Goal: Navigation & Orientation: Find specific page/section

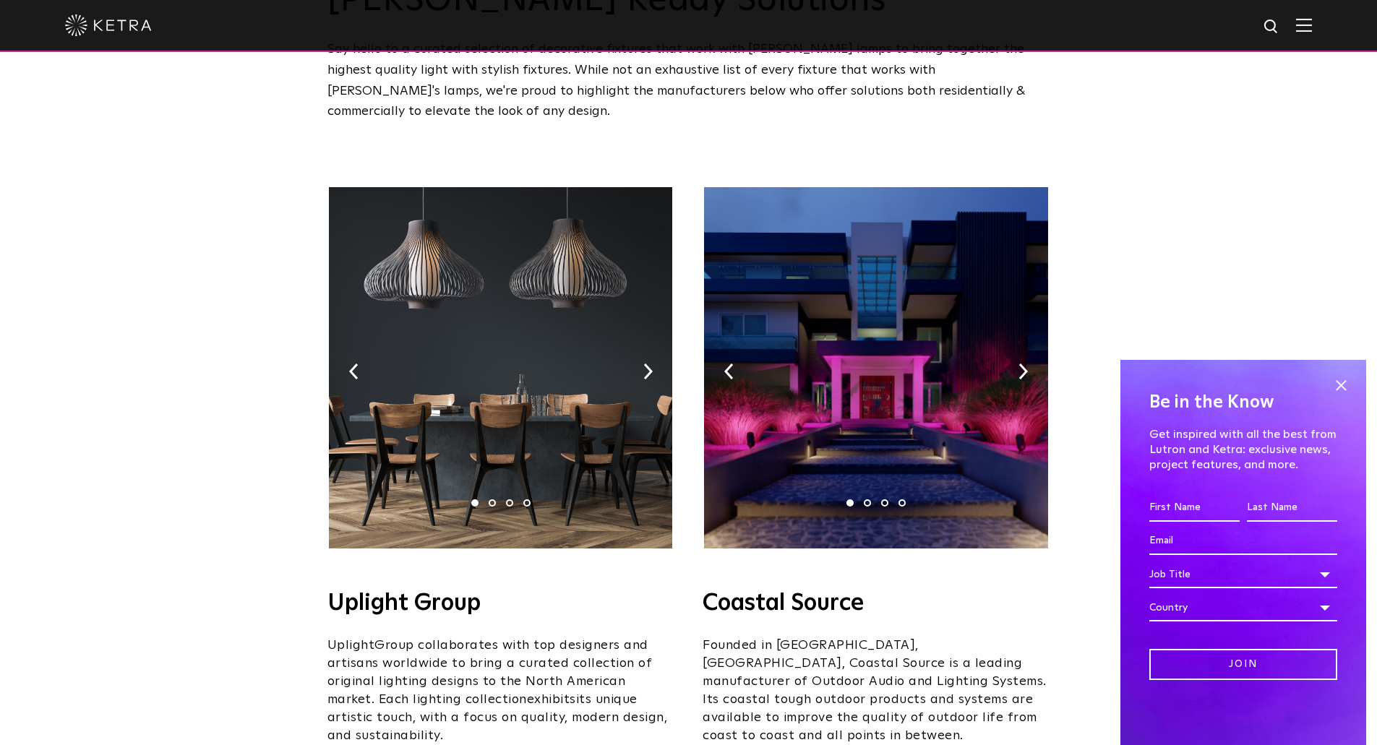
scroll to position [145, 0]
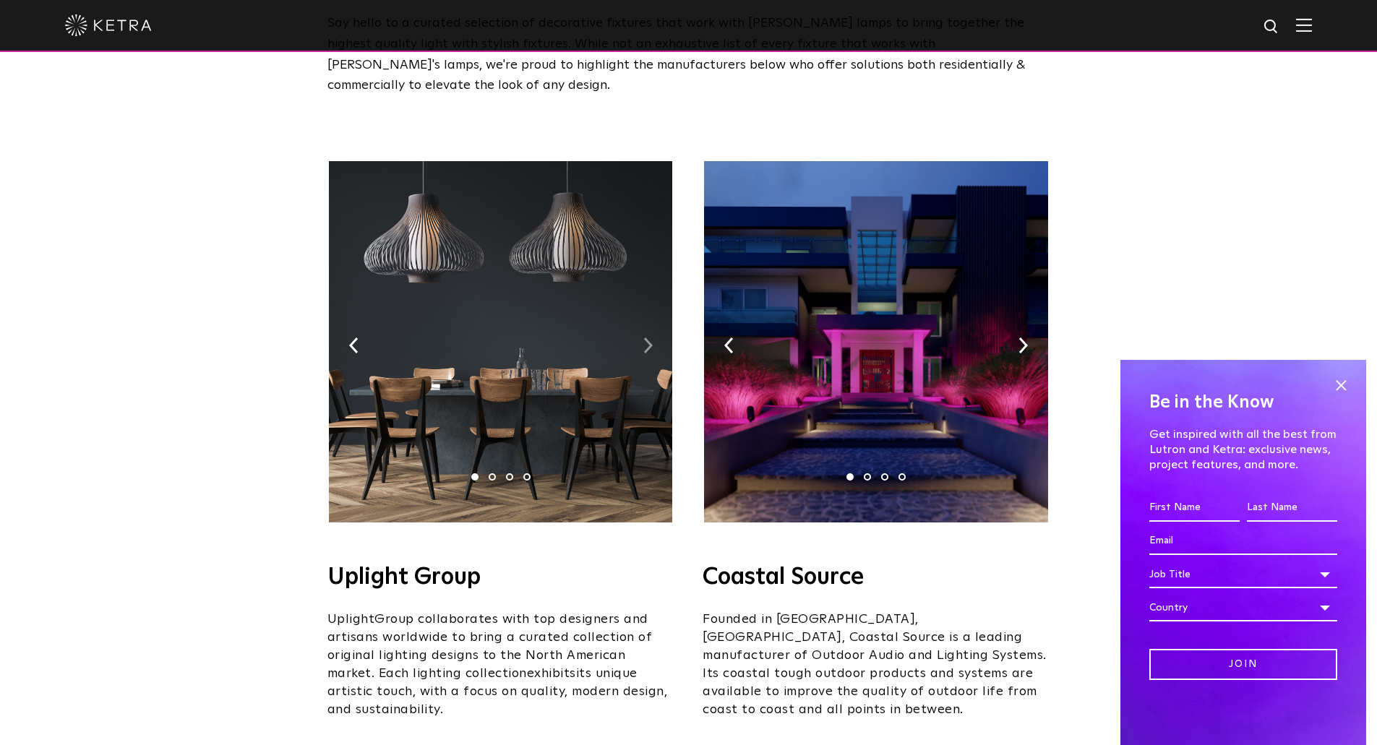
click at [648, 337] on img at bounding box center [647, 345] width 9 height 16
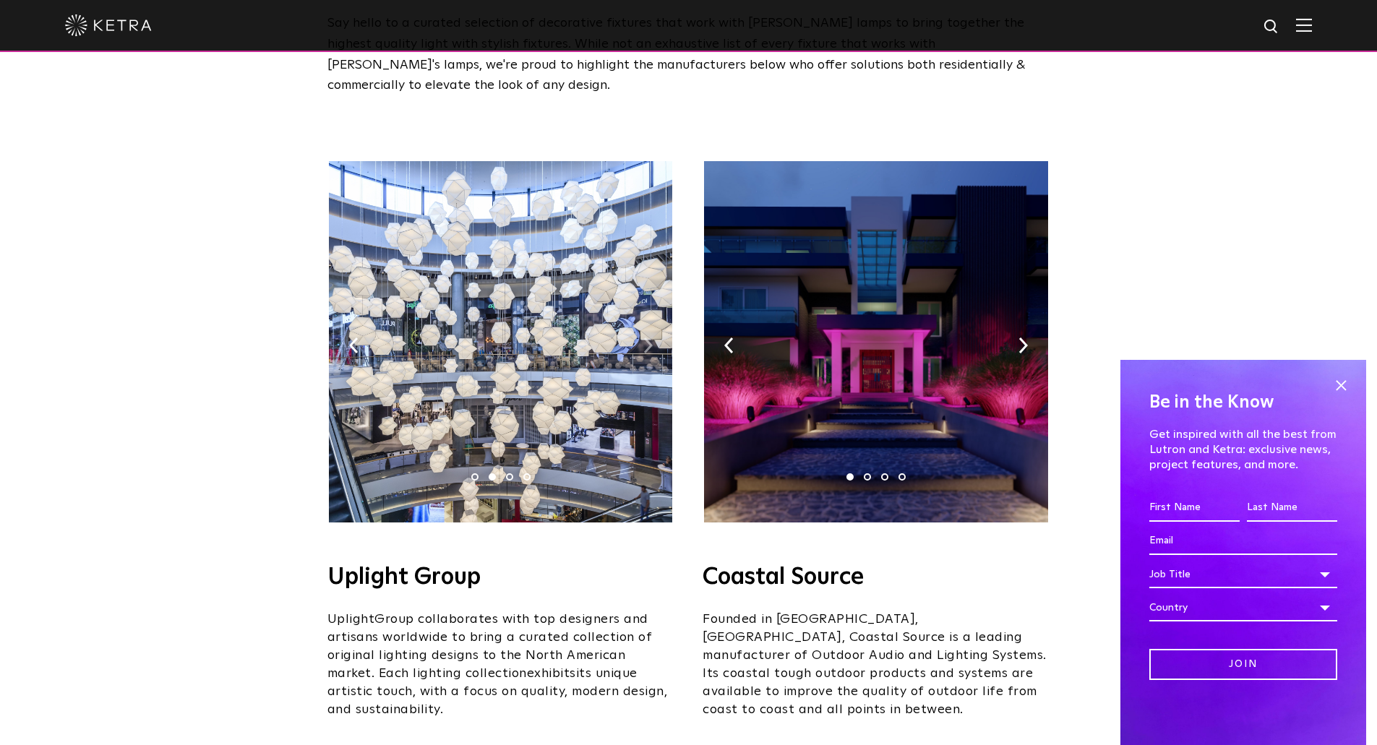
click at [648, 337] on img at bounding box center [647, 345] width 9 height 16
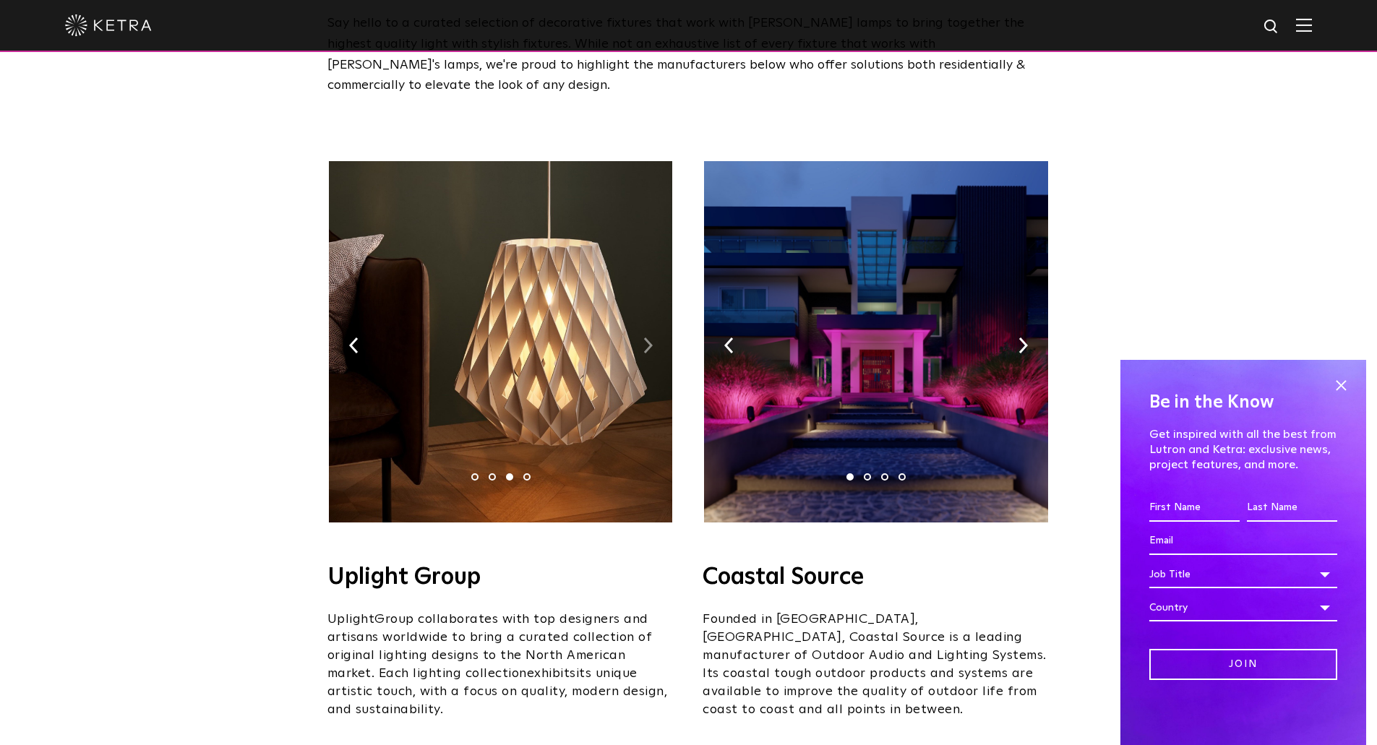
click at [648, 337] on img at bounding box center [647, 345] width 9 height 16
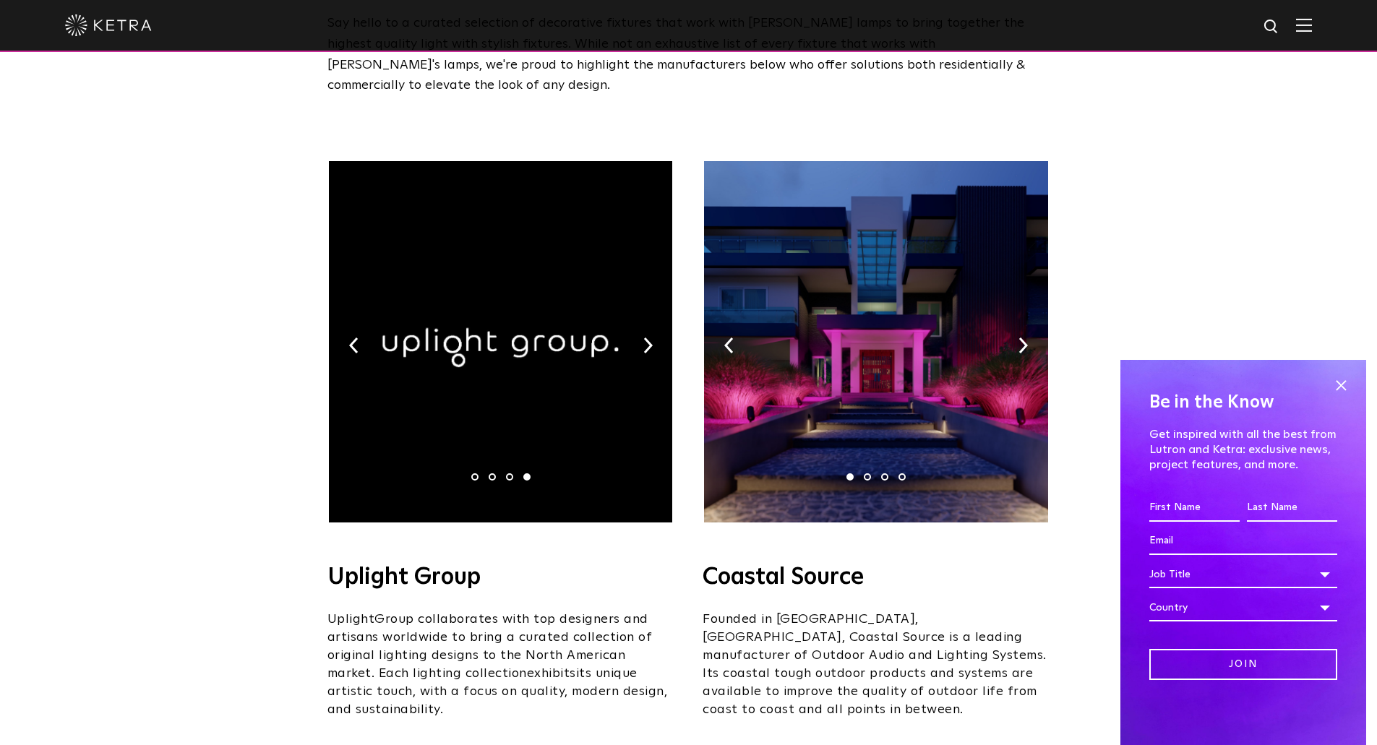
click at [1028, 323] on img at bounding box center [875, 341] width 343 height 361
click at [1028, 322] on img at bounding box center [875, 341] width 343 height 361
click at [1343, 385] on span at bounding box center [1341, 385] width 22 height 22
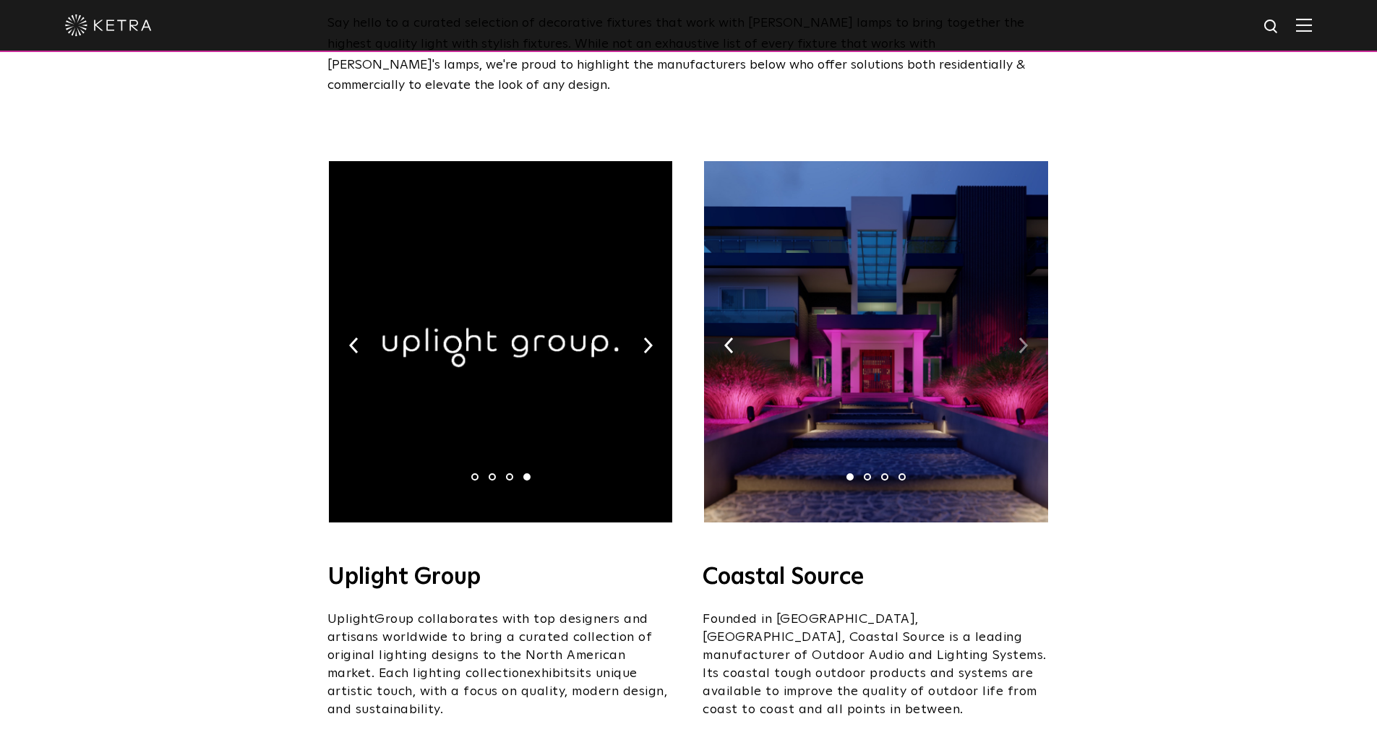
click at [1024, 337] on img at bounding box center [1022, 345] width 9 height 16
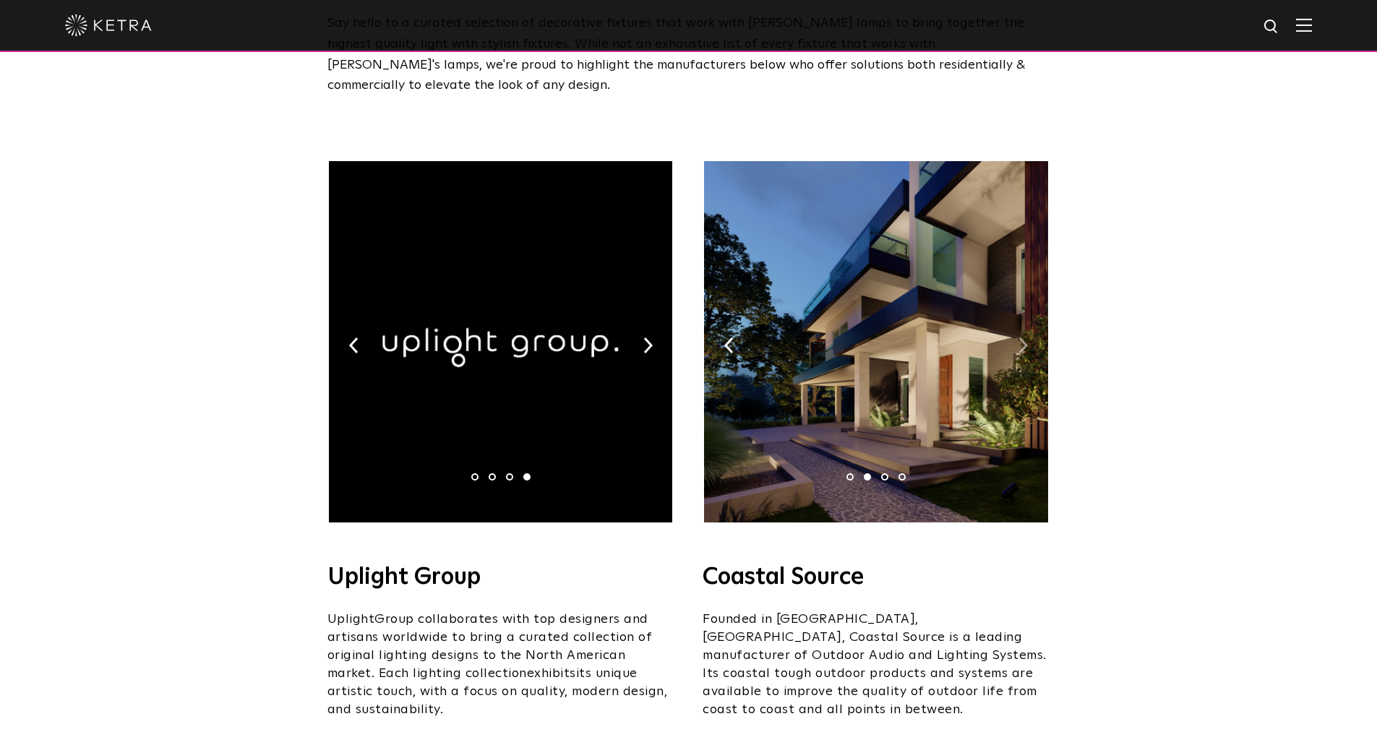
click at [1024, 337] on img at bounding box center [1022, 345] width 9 height 16
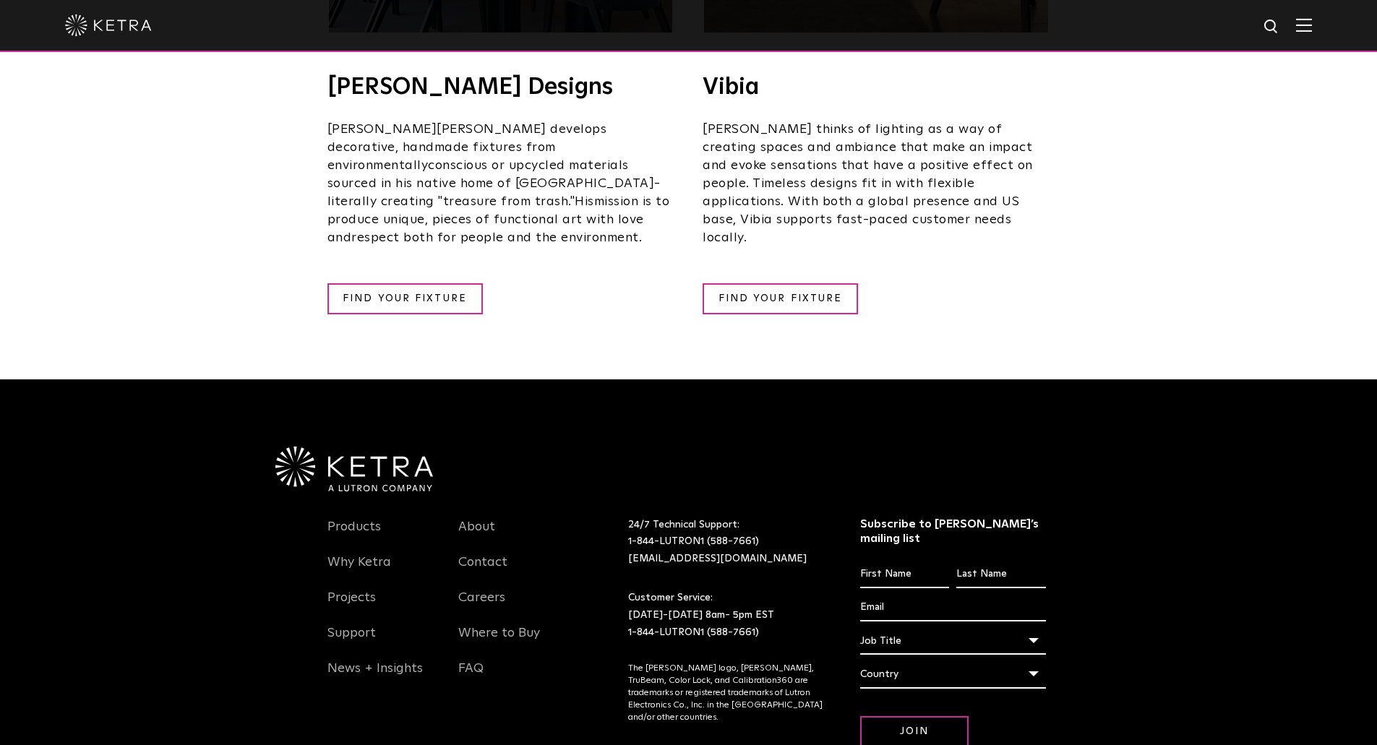
scroll to position [2746, 0]
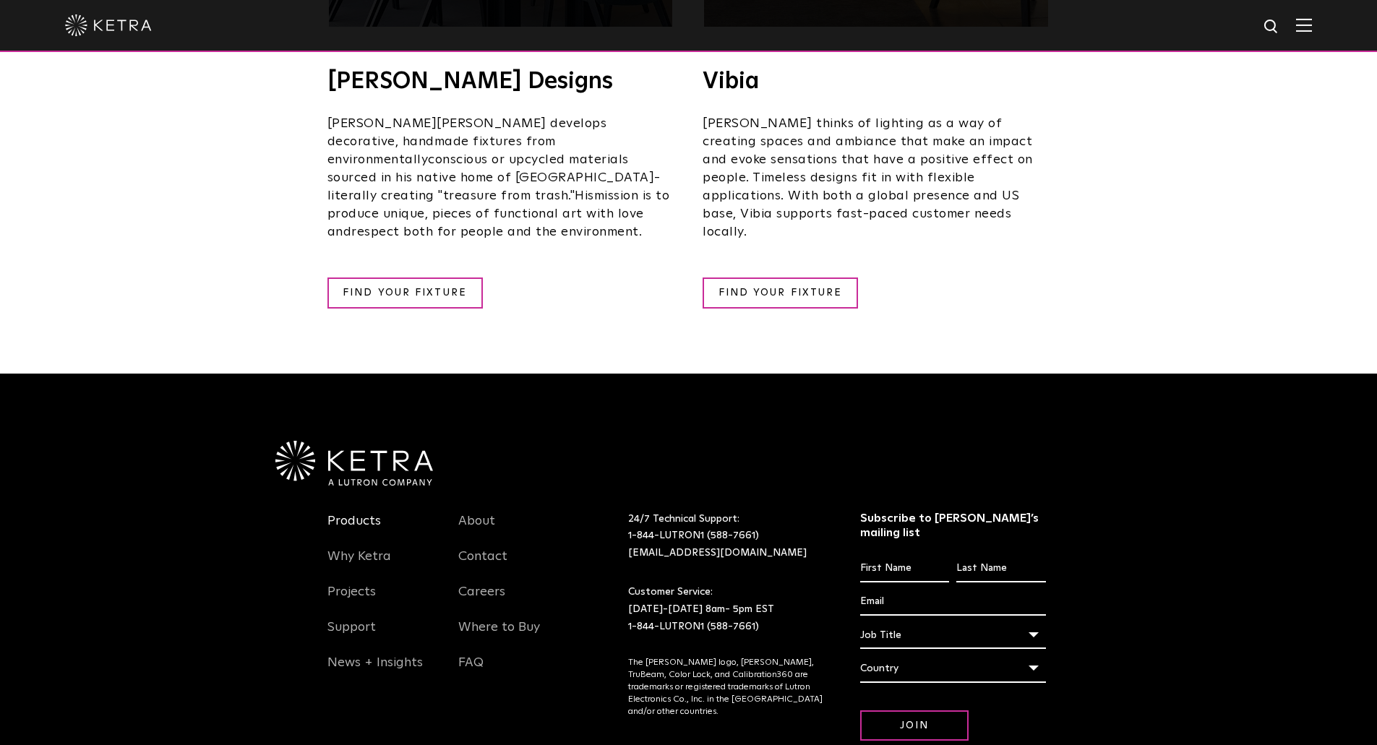
click at [350, 513] on link "Products" at bounding box center [353, 529] width 53 height 33
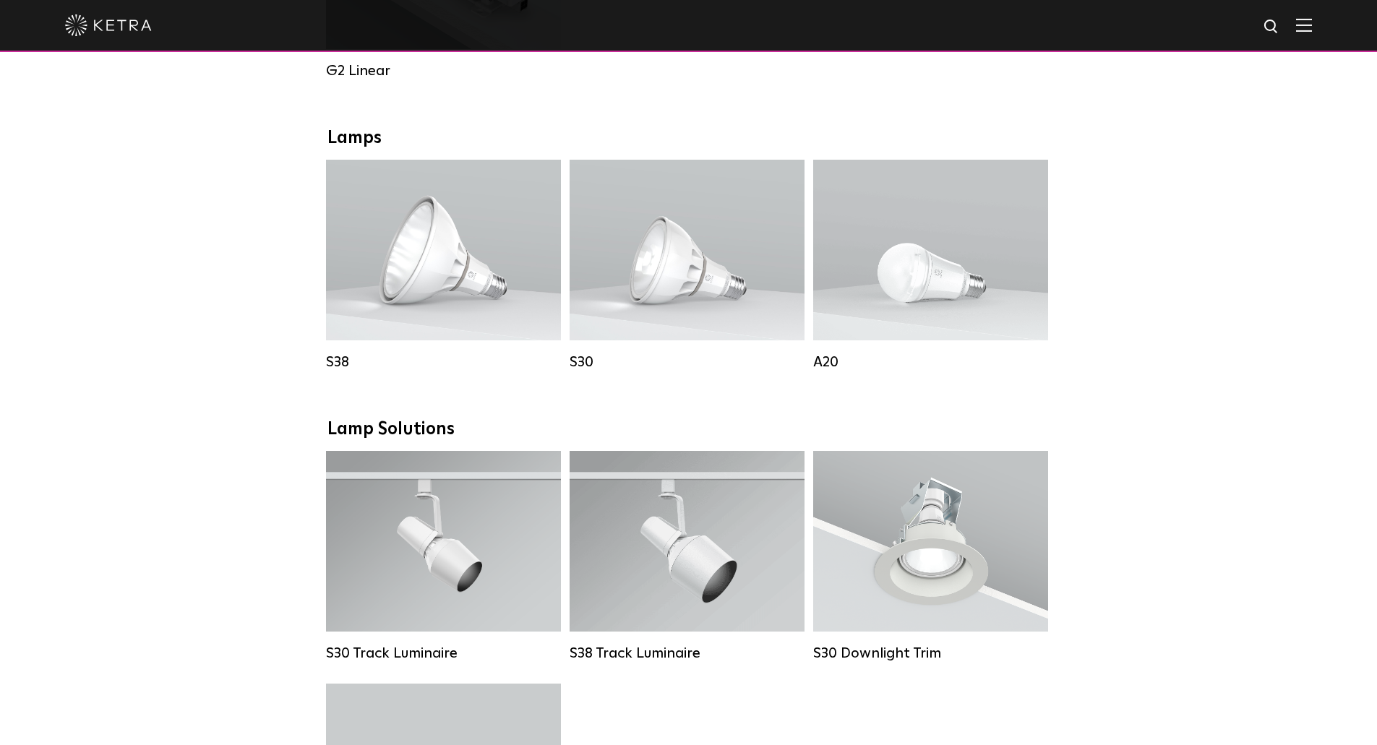
scroll to position [939, 0]
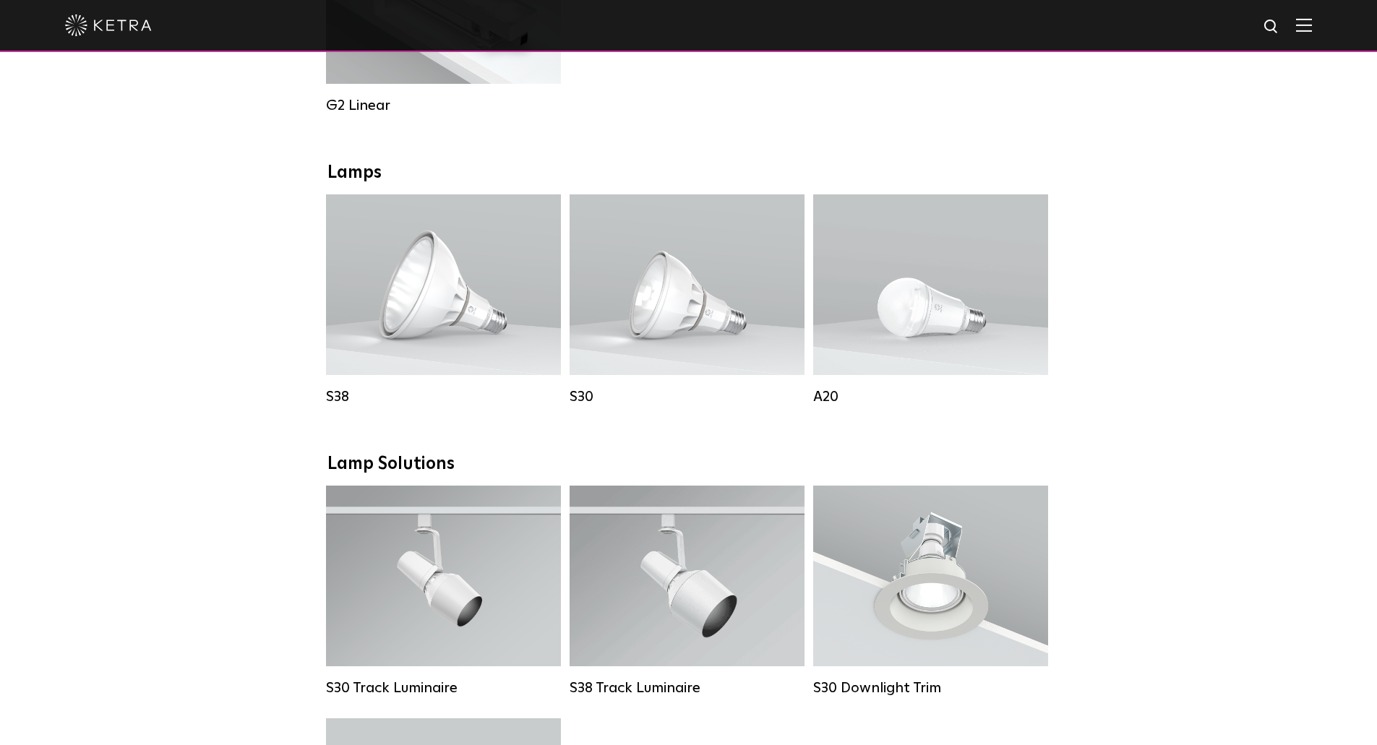
click at [370, 184] on div "Lamps" at bounding box center [688, 173] width 723 height 21
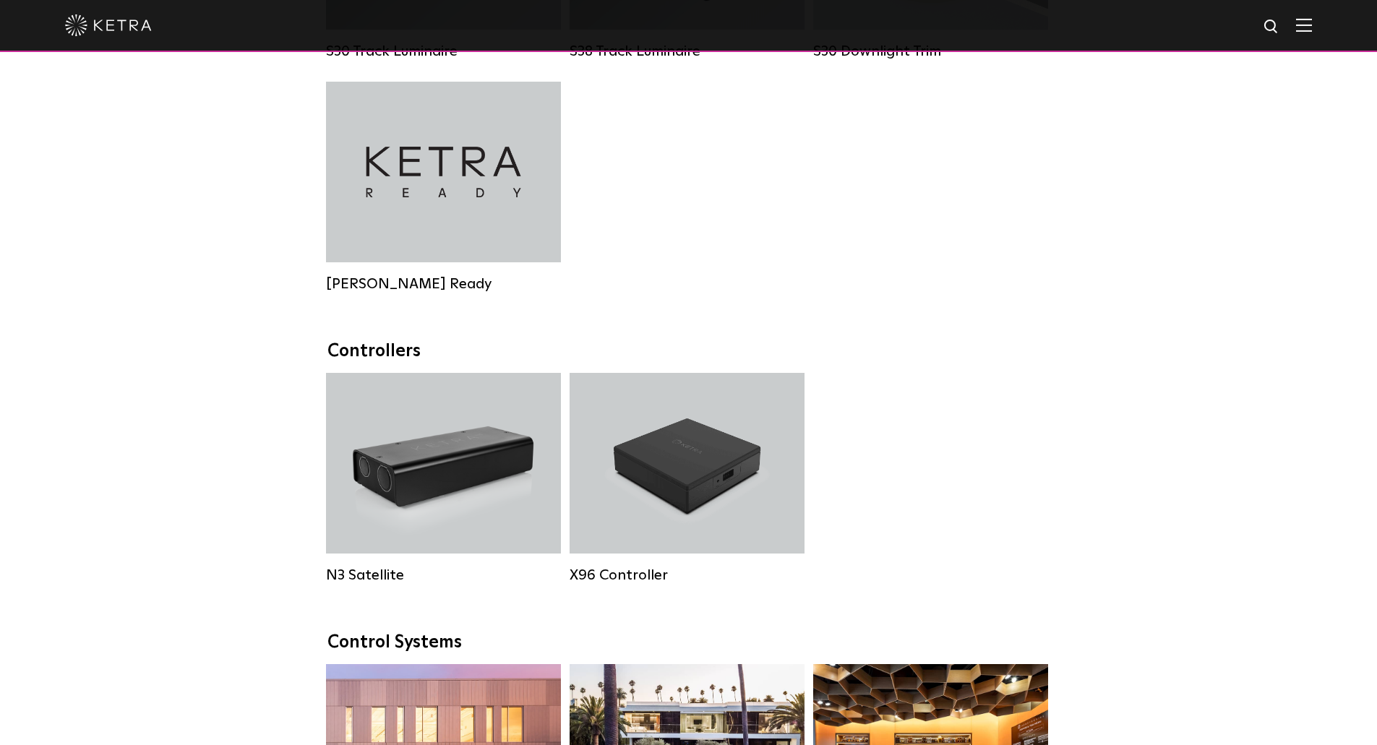
scroll to position [1228, 0]
